Goal: Transaction & Acquisition: Purchase product/service

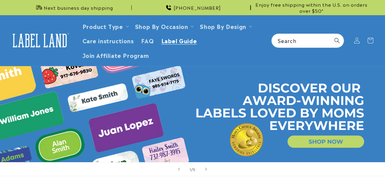
click at [176, 41] on span "Label Guide" at bounding box center [179, 40] width 36 height 7
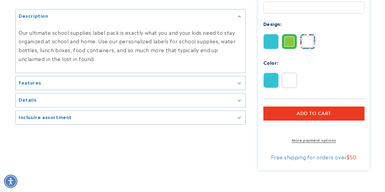
scroll to position [312, 0]
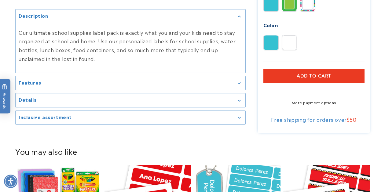
click at [217, 123] on summary "Inclusive assortment" at bounding box center [131, 118] width 230 height 14
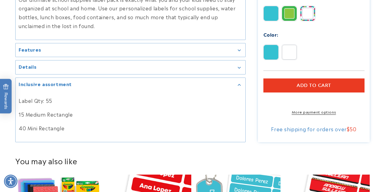
click at [213, 49] on div "Features" at bounding box center [131, 50] width 224 height 5
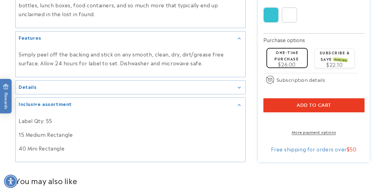
scroll to position [343, 0]
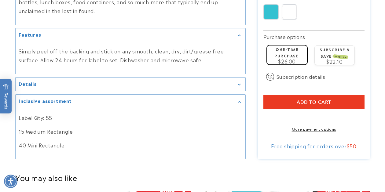
click at [214, 87] on div "Details" at bounding box center [131, 84] width 224 height 5
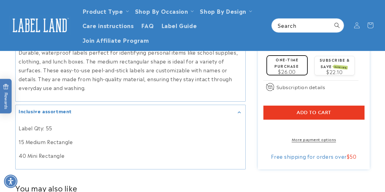
scroll to position [263, 0]
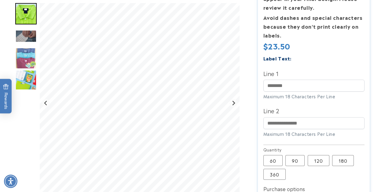
scroll to position [171, 0]
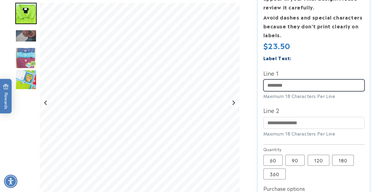
click at [277, 85] on input "Line 1" at bounding box center [313, 85] width 101 height 12
type input "*****"
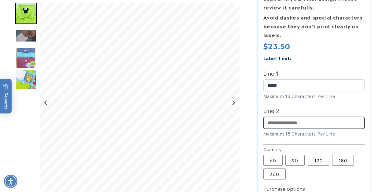
click at [298, 126] on input "Line 2" at bounding box center [313, 123] width 101 height 12
type input "**********"
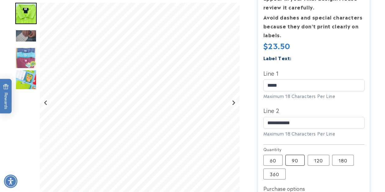
click at [298, 161] on label "90 Variant sold out or unavailable" at bounding box center [294, 160] width 19 height 11
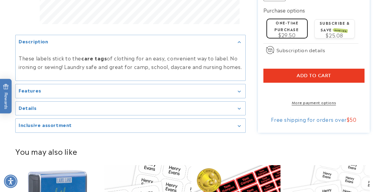
scroll to position [350, 0]
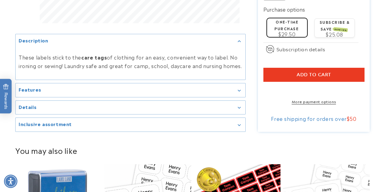
click at [128, 93] on div "Features" at bounding box center [131, 90] width 224 height 5
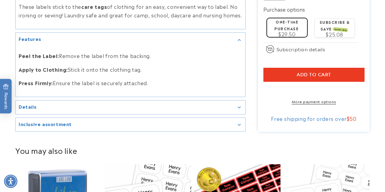
click at [134, 88] on p "Press Firmly: Ensure the label is securely attached." at bounding box center [131, 83] width 224 height 9
click at [139, 110] on summary "Details" at bounding box center [131, 108] width 230 height 14
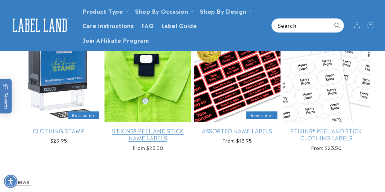
scroll to position [479, 0]
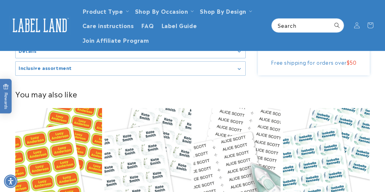
scroll to position [407, 0]
click at [201, 35] on ul "Product Type Clothing Labels Clothing Stamps Logo Decals Multi-Use Labels Senio…" at bounding box center [172, 25] width 187 height 43
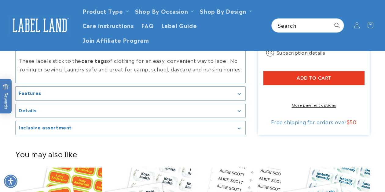
click at [211, 101] on summary "Features" at bounding box center [131, 94] width 230 height 14
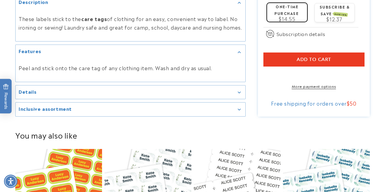
scroll to position [435, 0]
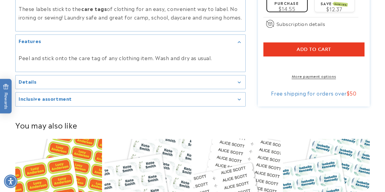
click at [212, 84] on summary "Details" at bounding box center [131, 82] width 230 height 14
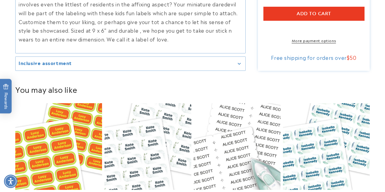
scroll to position [475, 0]
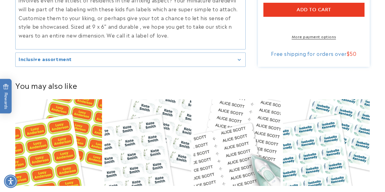
click at [216, 67] on summary "Inclusive assortment" at bounding box center [131, 60] width 230 height 14
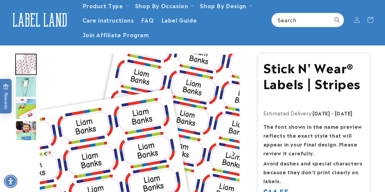
scroll to position [0, 0]
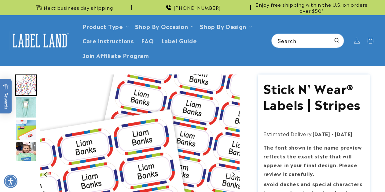
click at [24, 107] on img "Go to slide 2" at bounding box center [25, 107] width 21 height 21
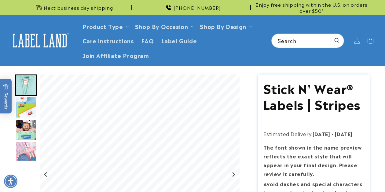
click at [28, 113] on img "Go to slide 3" at bounding box center [25, 107] width 21 height 21
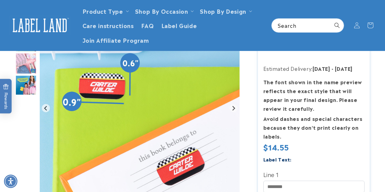
scroll to position [53, 0]
